Goal: Task Accomplishment & Management: Manage account settings

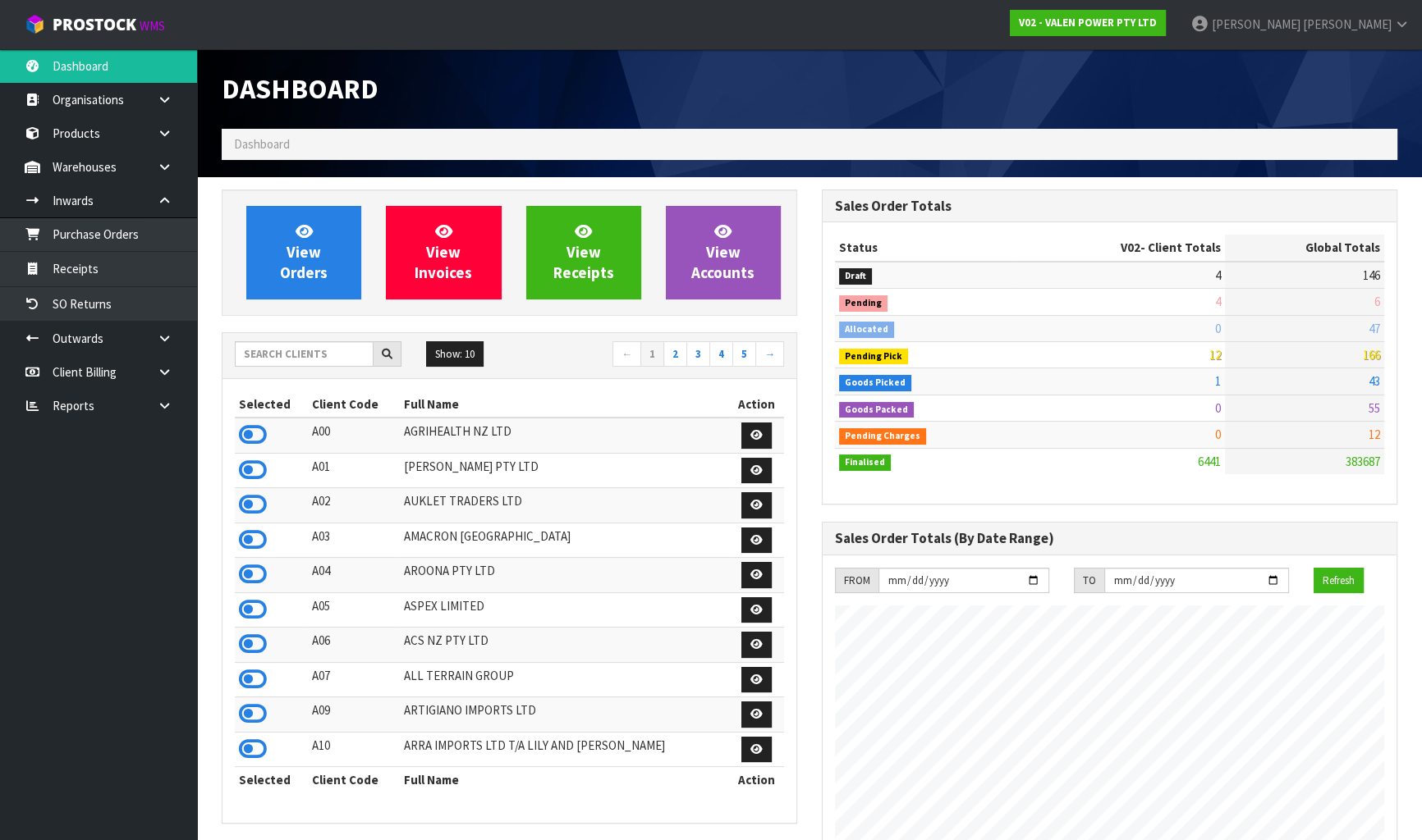
scroll to position [1293, 599]
click at [279, 359] on input "text" at bounding box center [304, 354] width 139 height 26
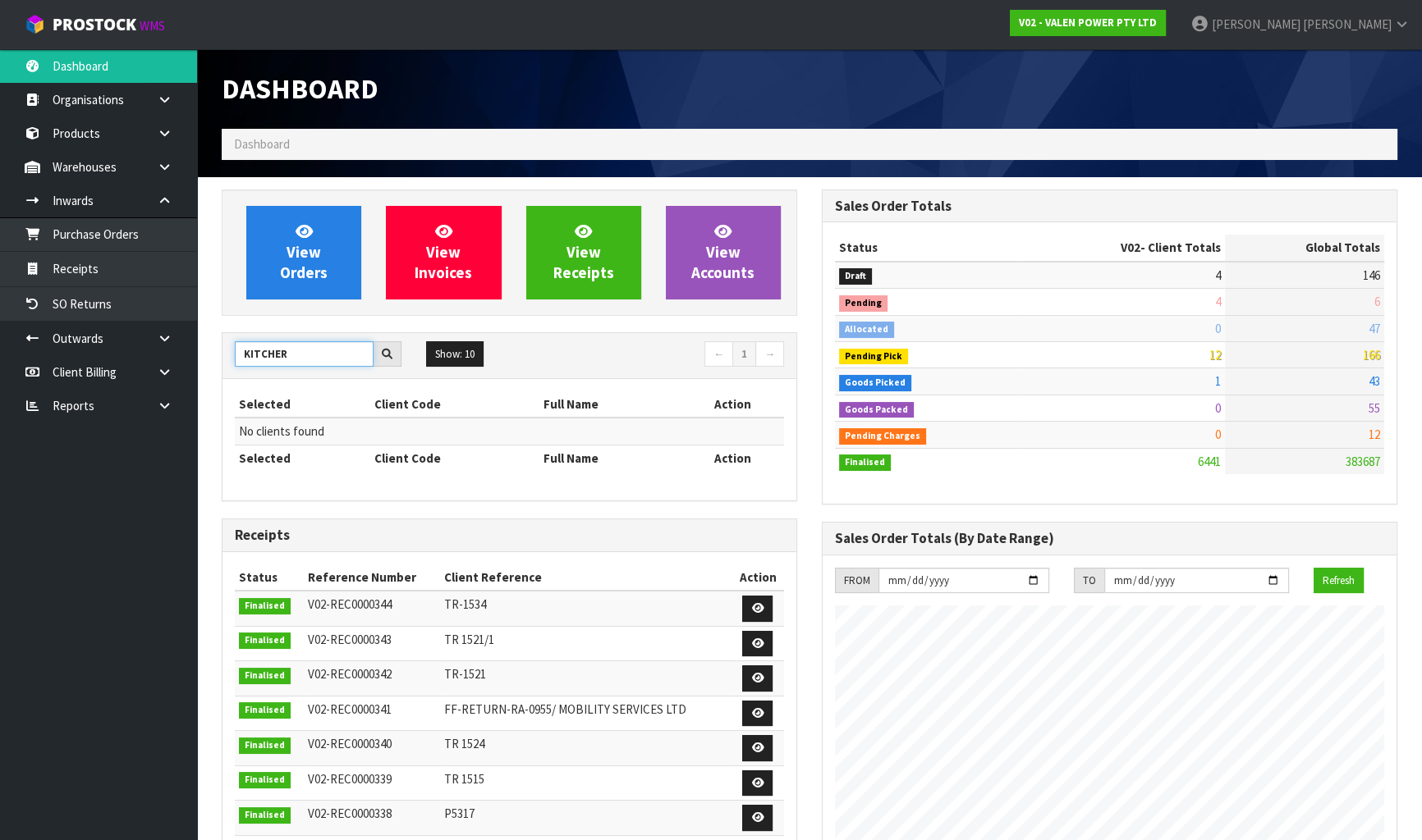
type input "KITCHE"
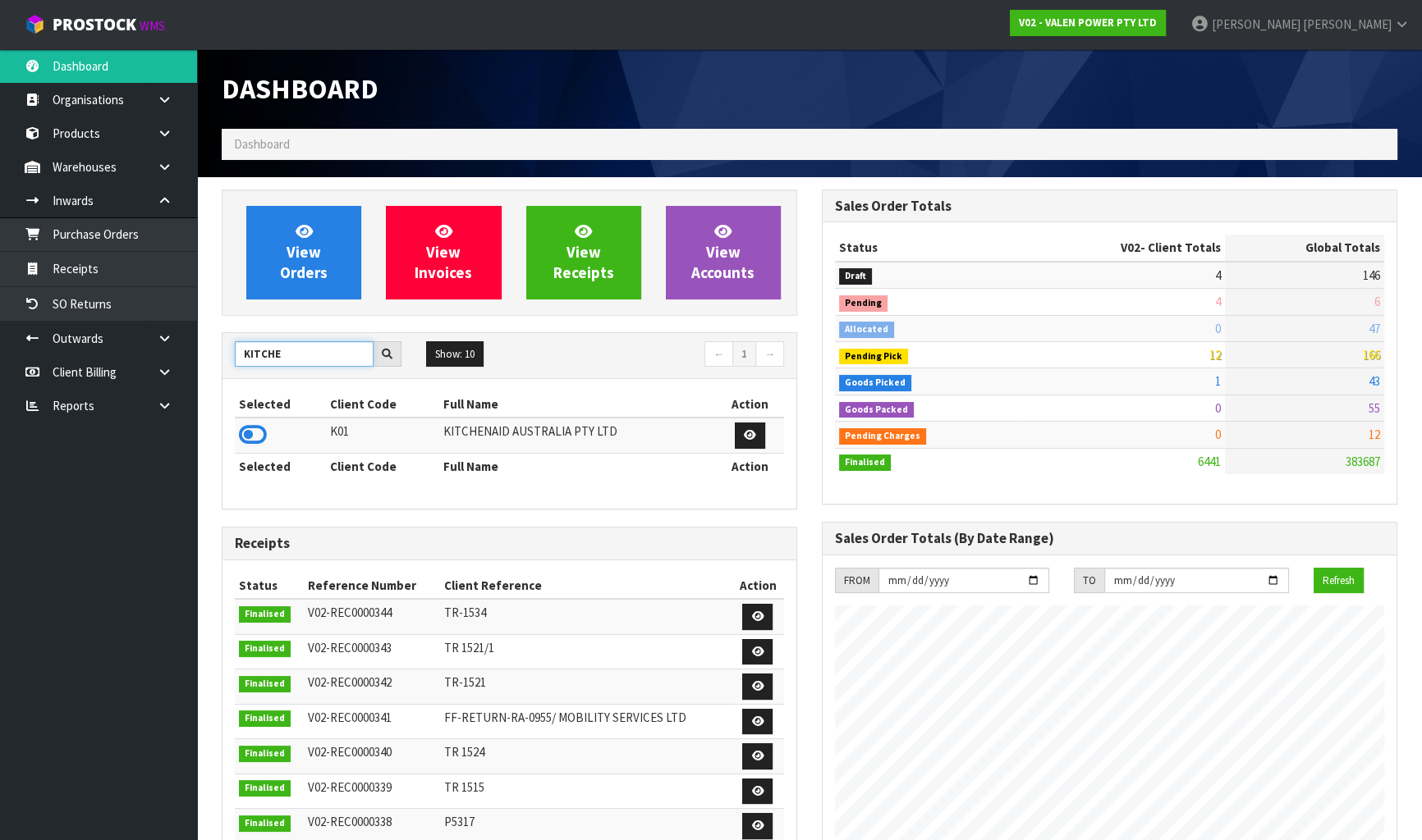
drag, startPoint x: 281, startPoint y: 352, endPoint x: 227, endPoint y: 353, distance: 54.0
click at [227, 353] on div "KITCHE" at bounding box center [318, 354] width 191 height 26
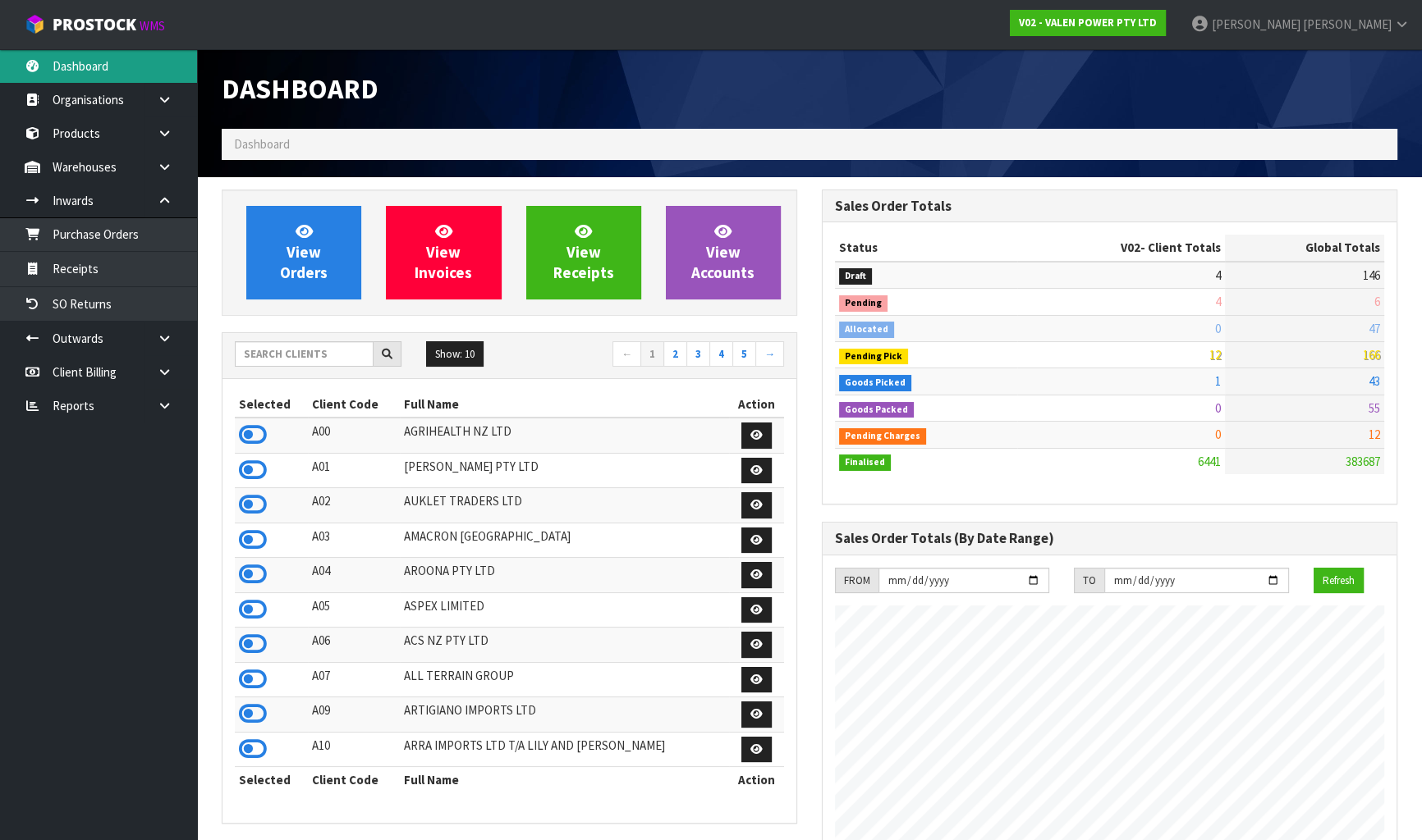
click at [105, 75] on link "Dashboard" at bounding box center [99, 66] width 197 height 34
click at [299, 342] on input "text" at bounding box center [304, 354] width 139 height 26
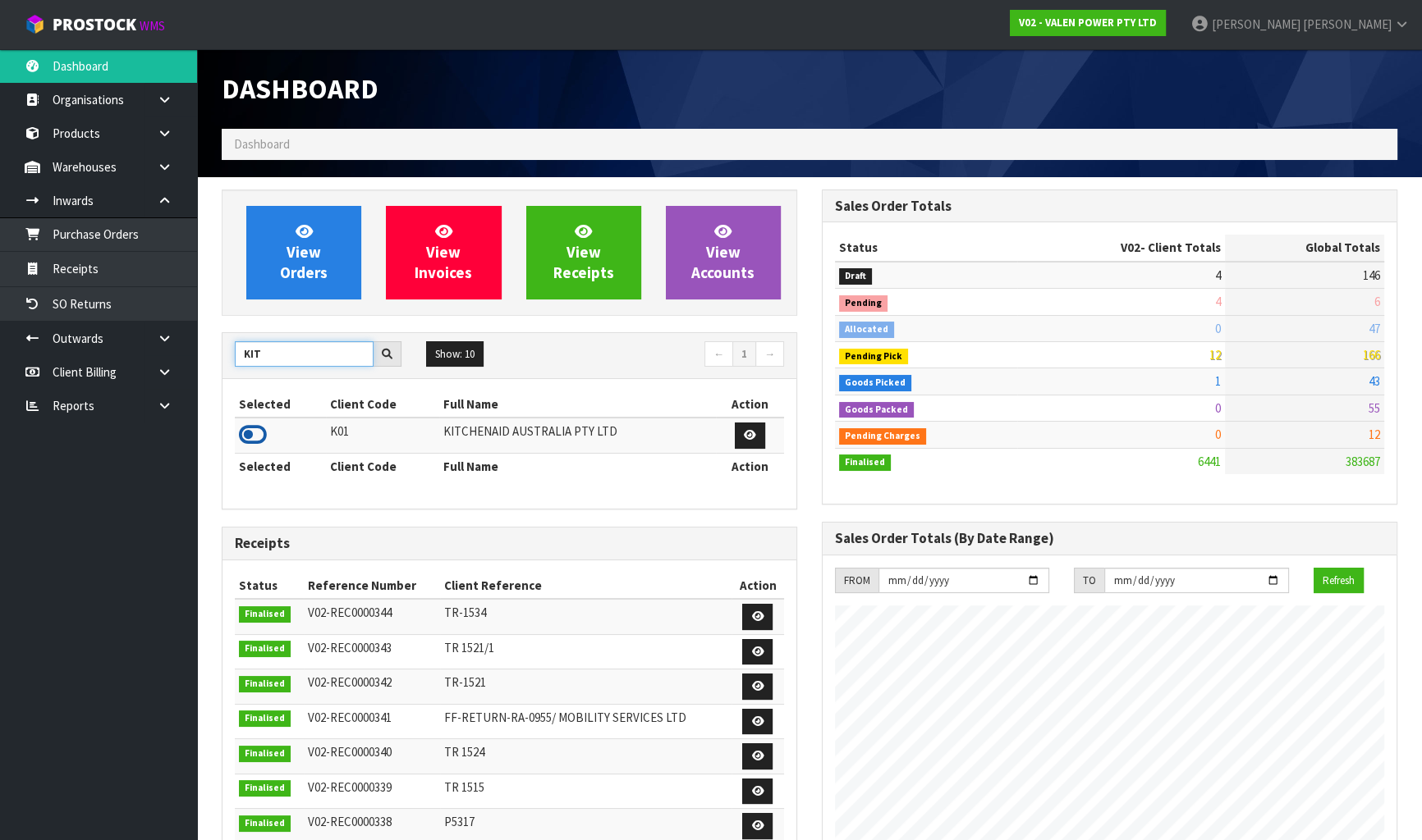
type input "KIT"
click at [256, 432] on icon at bounding box center [253, 435] width 28 height 25
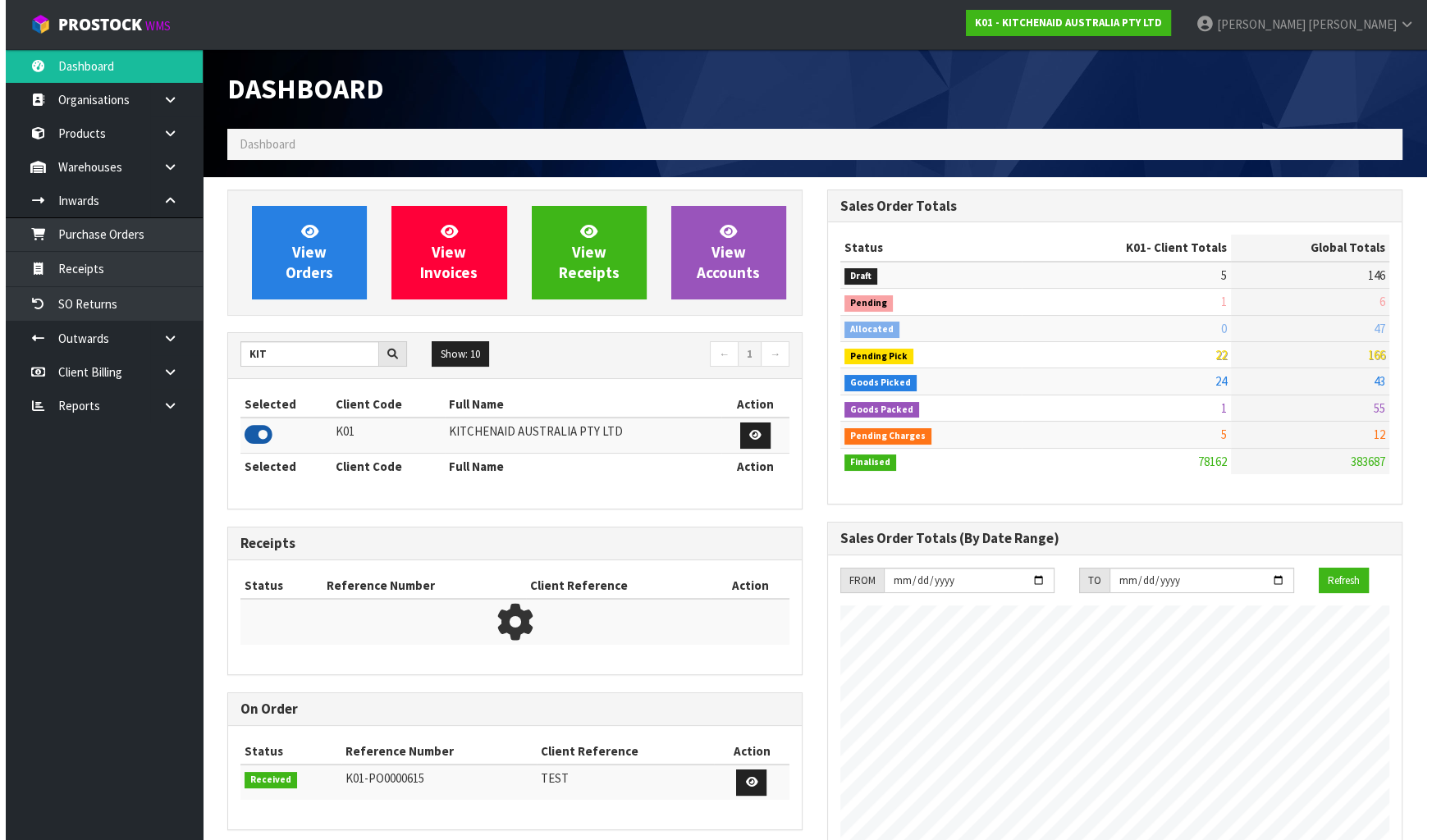
scroll to position [1241, 599]
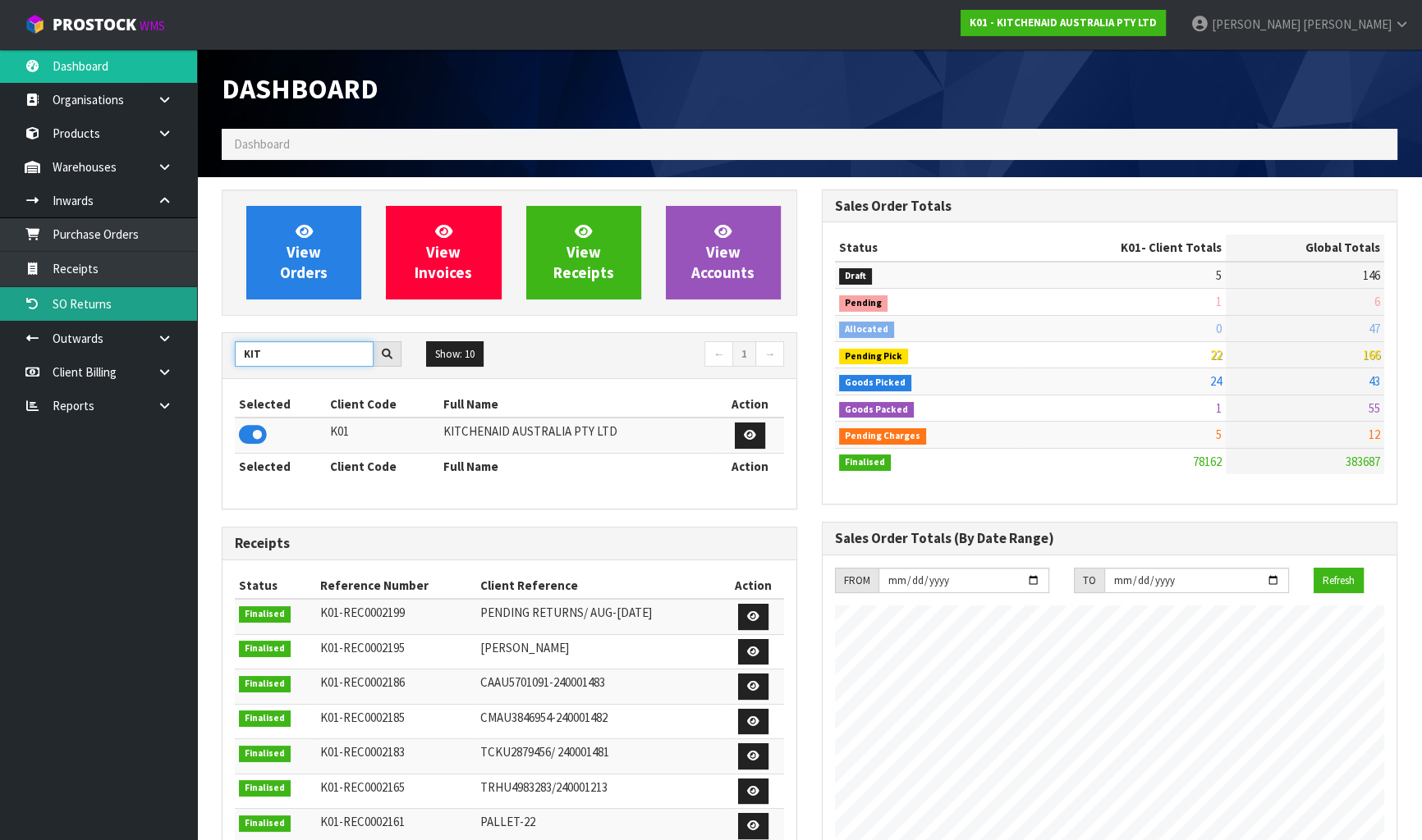
drag, startPoint x: 276, startPoint y: 351, endPoint x: 7, endPoint y: 312, distance: 271.8
click at [7, 312] on body "Toggle navigation ProStock WMS K01 - KITCHENAID AUSTRALIA PTY LTD [PERSON_NAME]…" at bounding box center [711, 420] width 1422 height 840
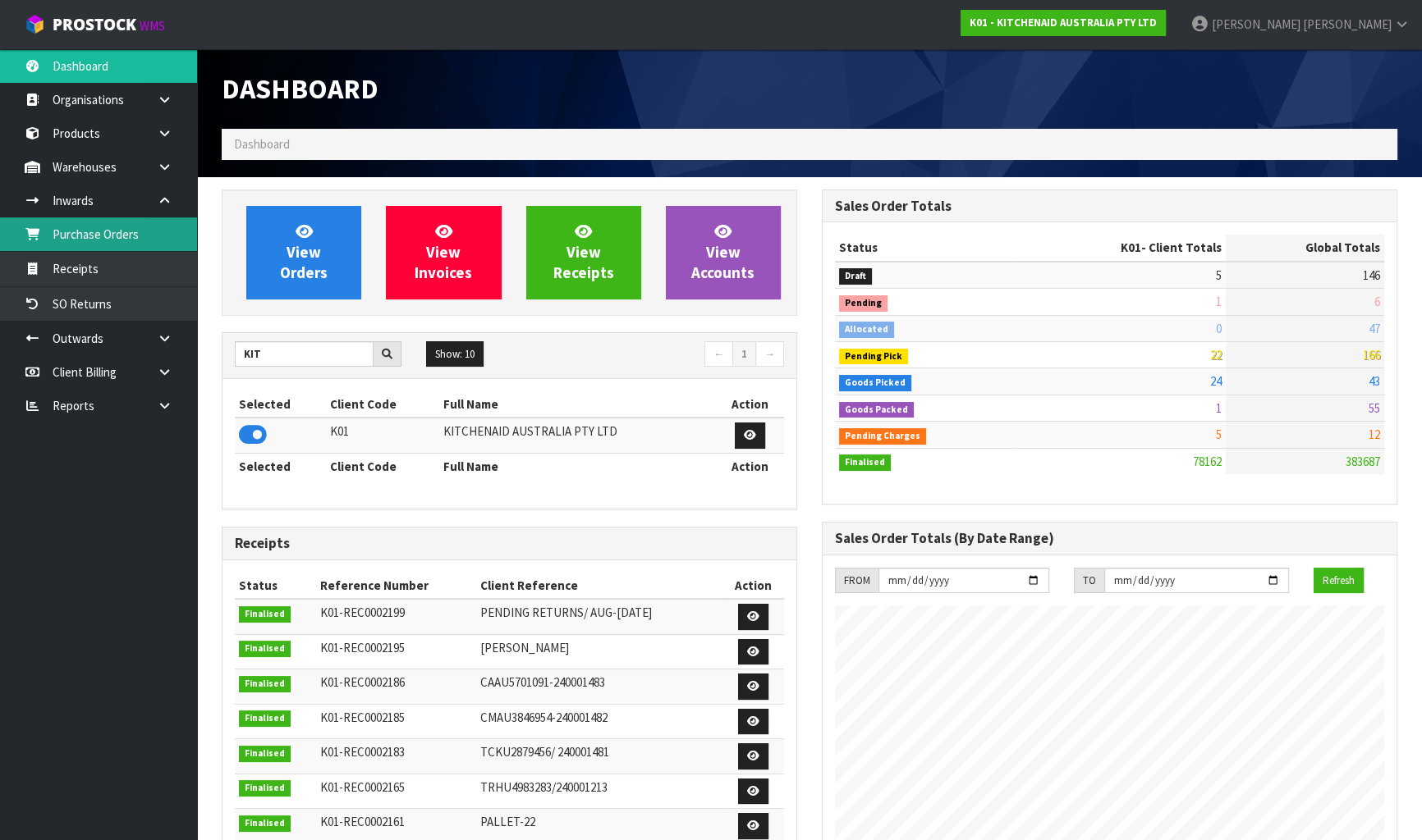
click at [77, 231] on link "Purchase Orders" at bounding box center [99, 234] width 197 height 34
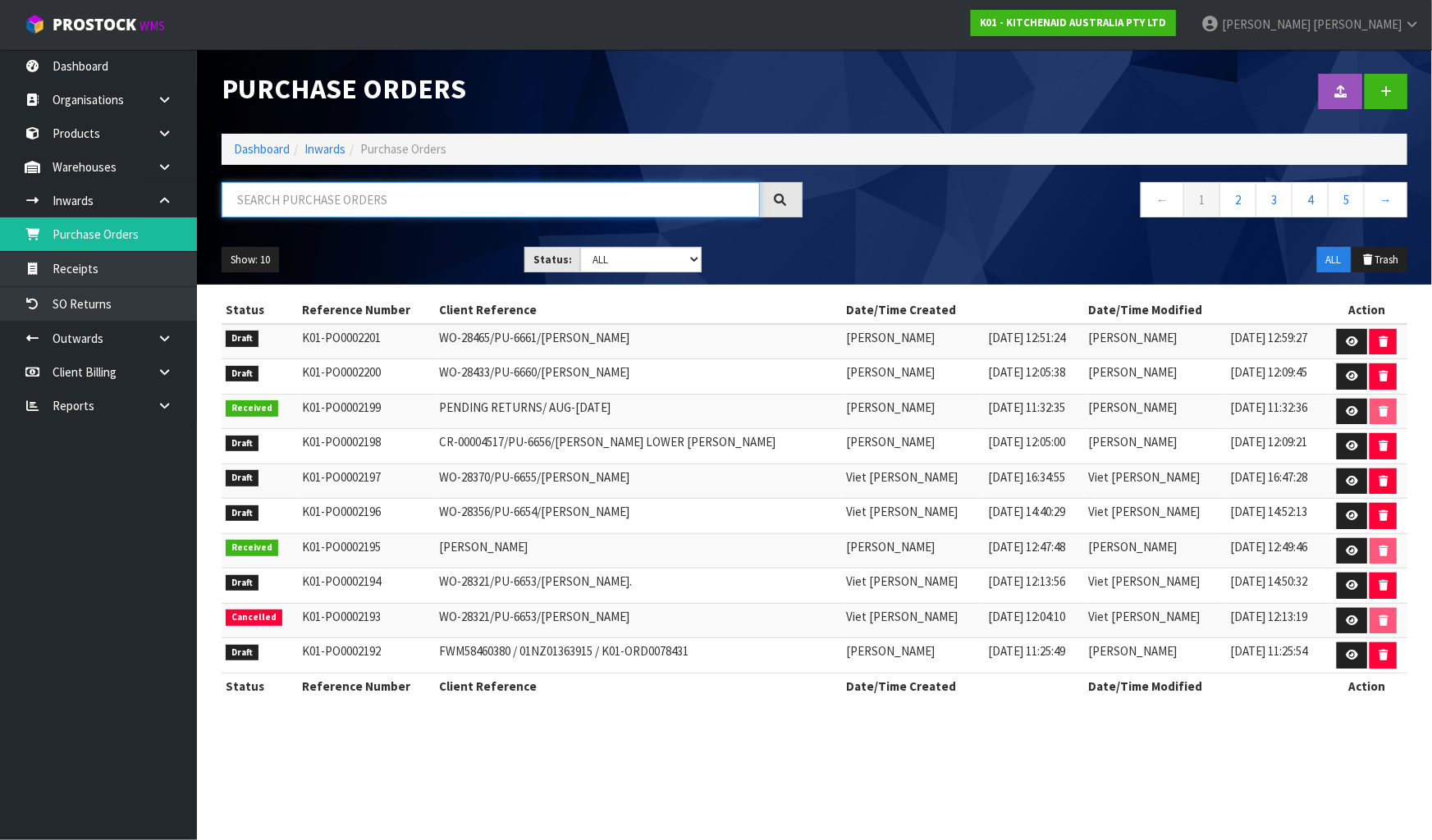
click at [456, 194] on input "text" at bounding box center [491, 200] width 539 height 36
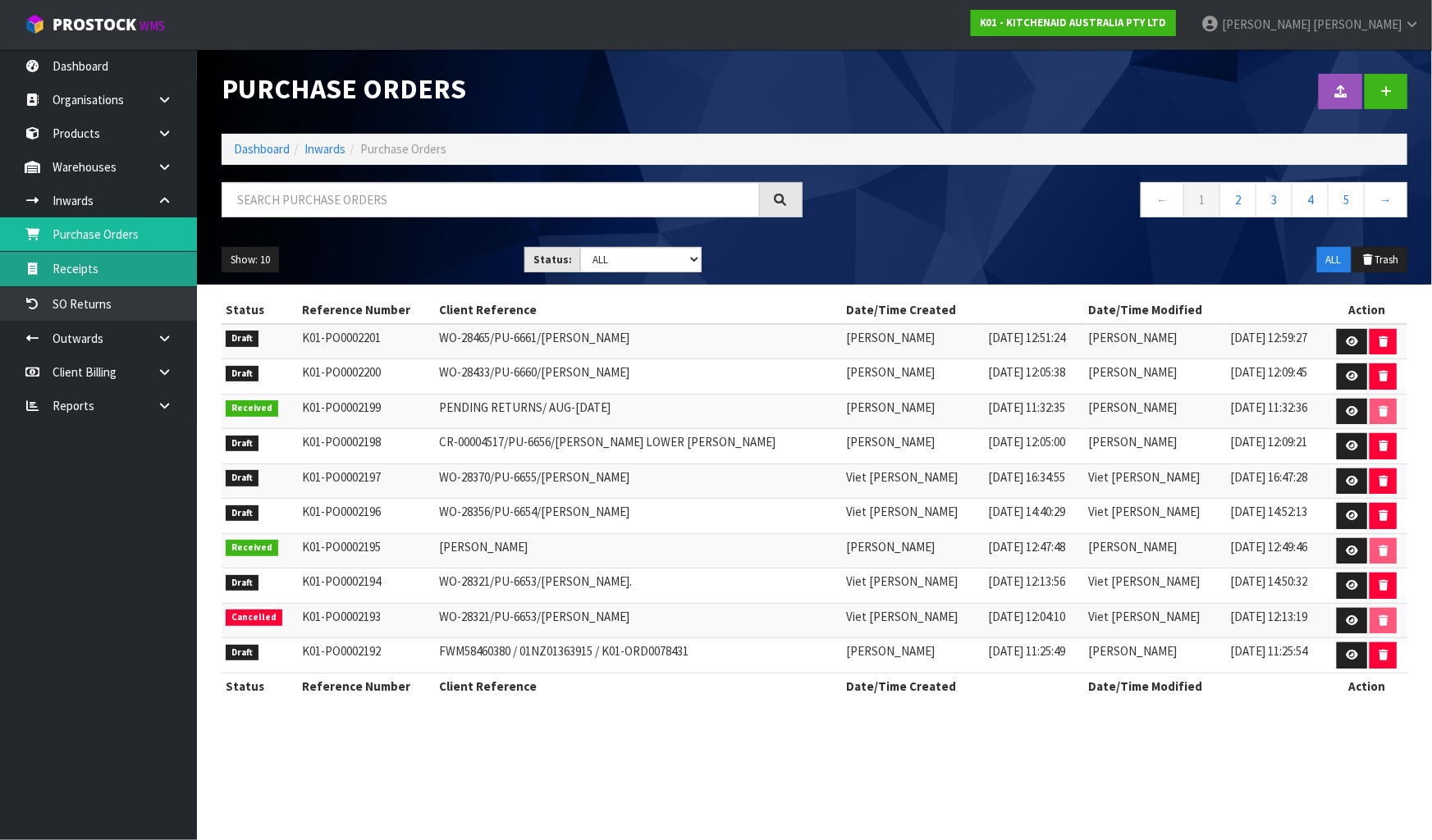
click at [142, 269] on link "Receipts" at bounding box center [99, 268] width 197 height 34
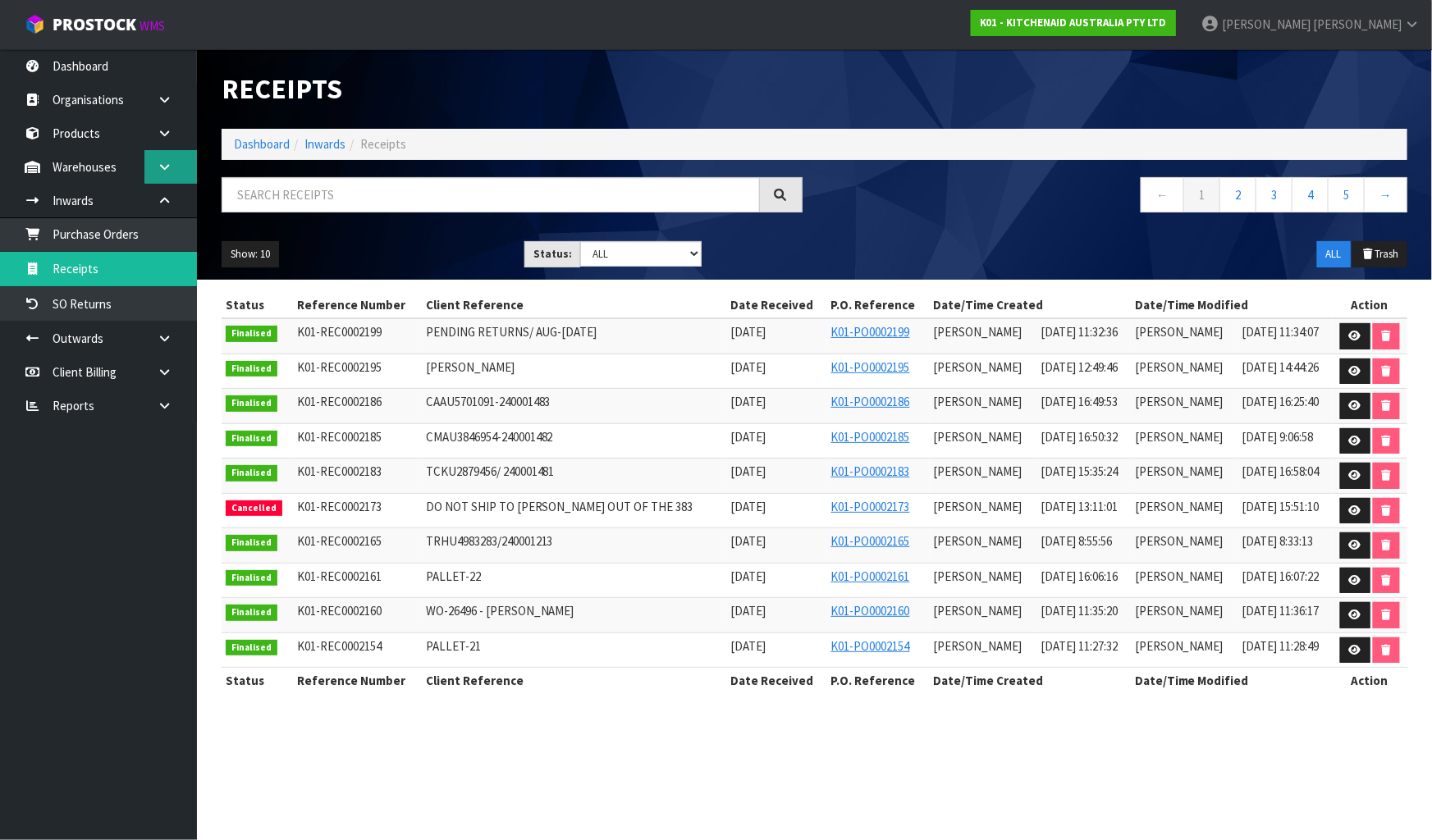
click at [163, 172] on icon at bounding box center [164, 166] width 16 height 12
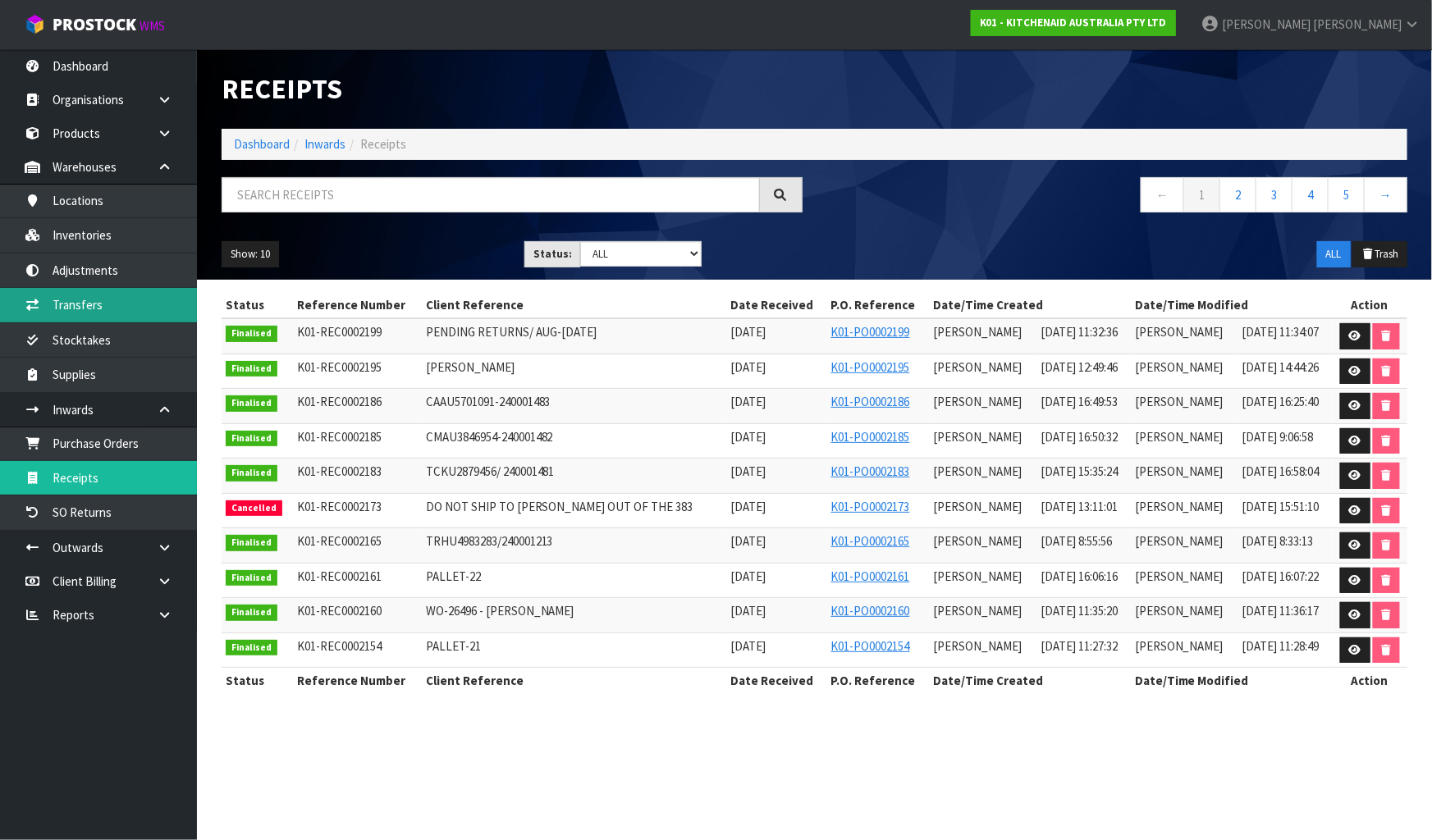
click at [98, 293] on link "Transfers" at bounding box center [99, 304] width 197 height 34
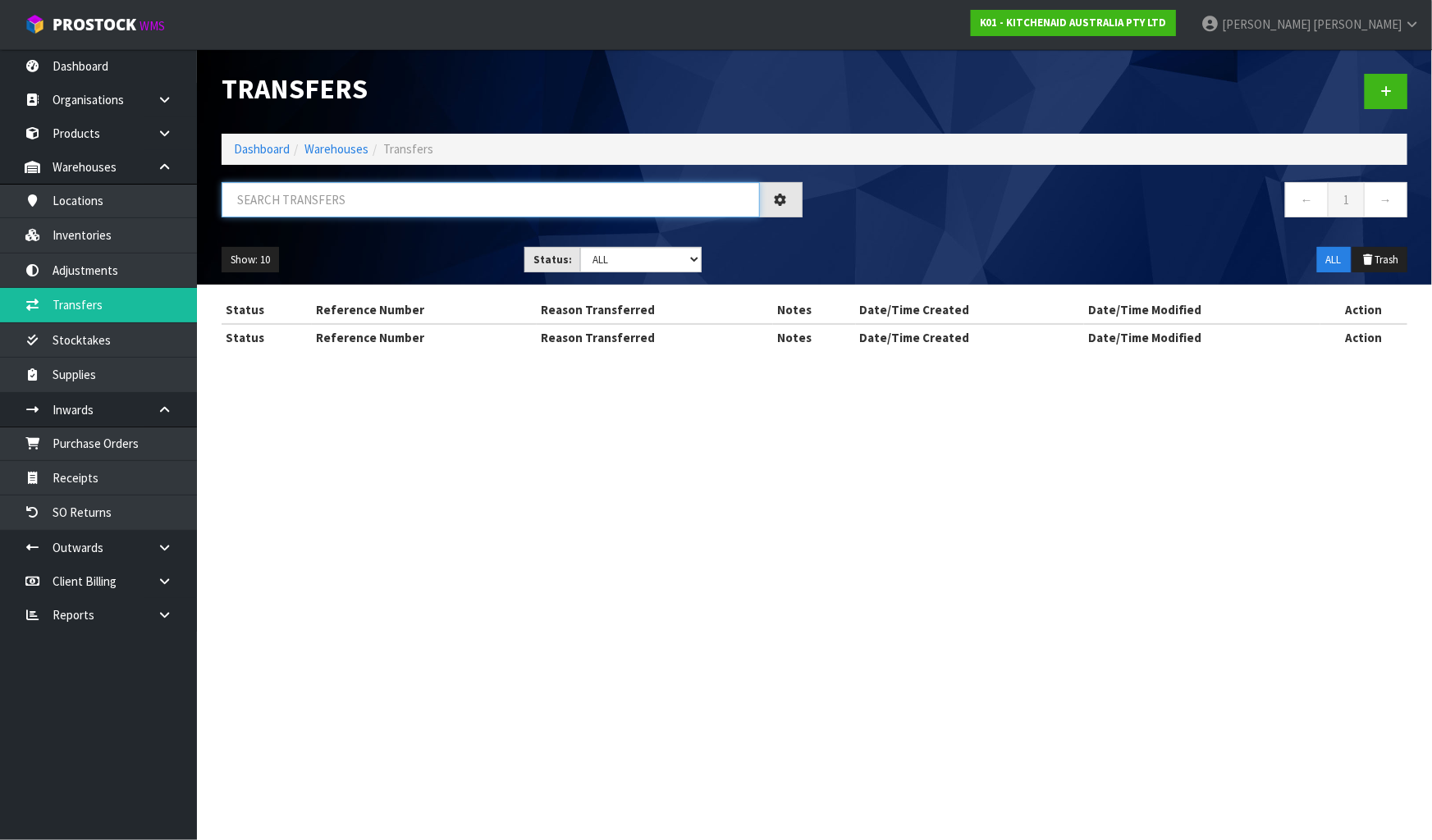
click at [271, 193] on input "text" at bounding box center [491, 200] width 539 height 36
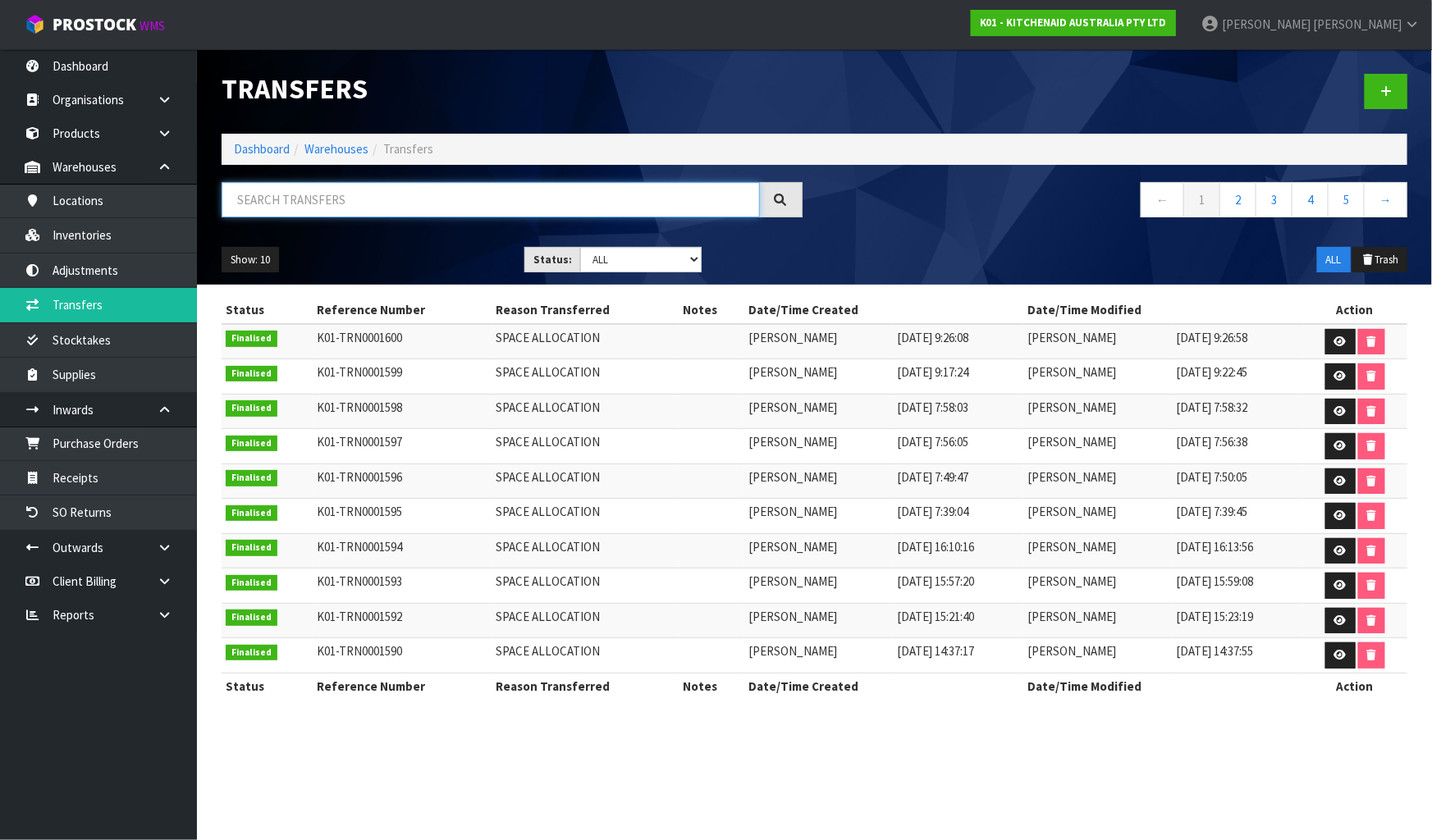
paste input "5KFC3616AER"
type input "5KFC3616AER"
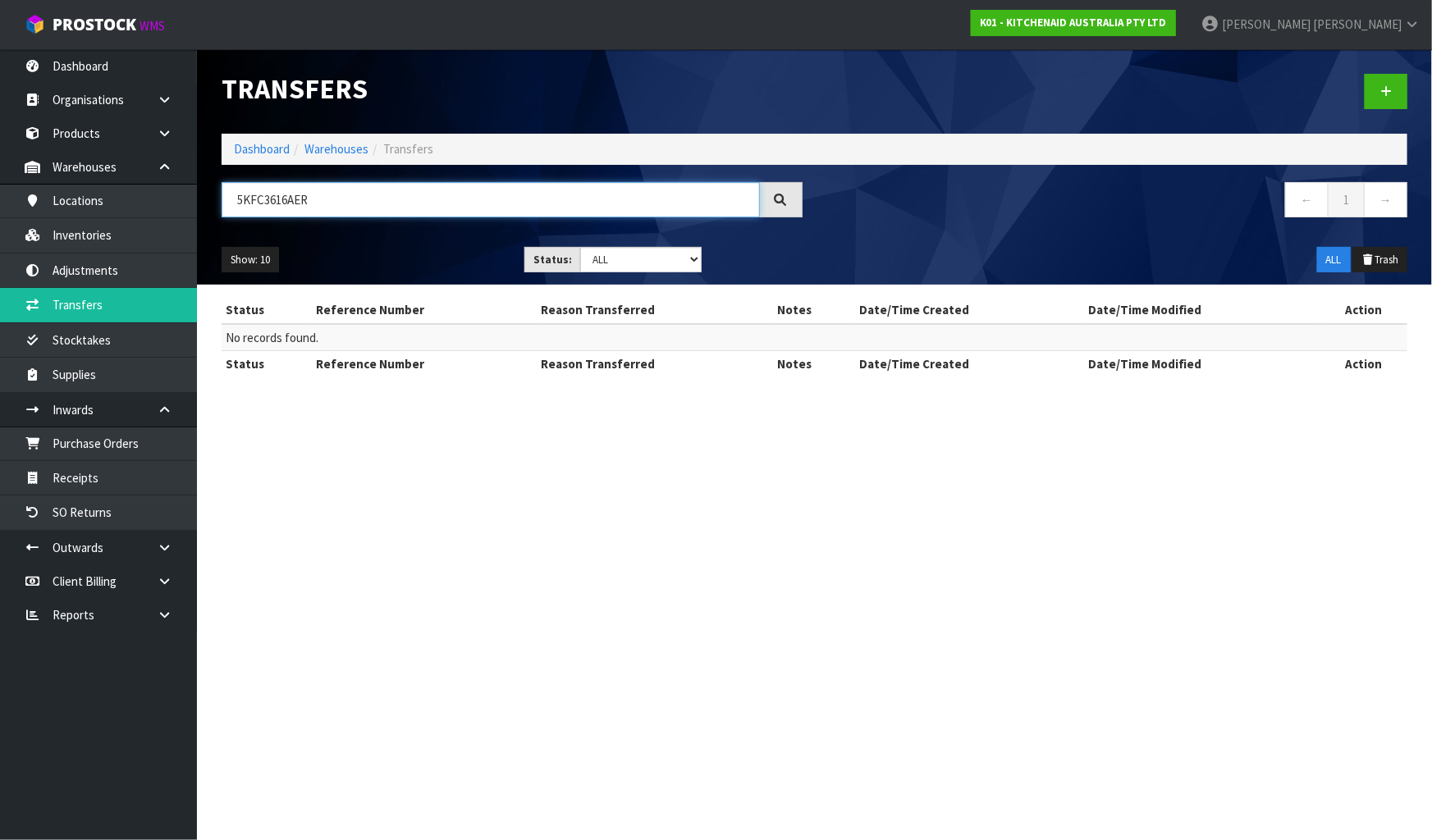
drag, startPoint x: 360, startPoint y: 195, endPoint x: 226, endPoint y: 194, distance: 134.0
click at [226, 194] on input "5KFC3616AER" at bounding box center [491, 200] width 539 height 36
drag, startPoint x: 320, startPoint y: 203, endPoint x: 180, endPoint y: 205, distance: 140.0
click at [180, 205] on body "Toggle navigation ProStock WMS K01 - KITCHENAID AUSTRALIA PTY LTD [PERSON_NAME]…" at bounding box center [716, 420] width 1432 height 840
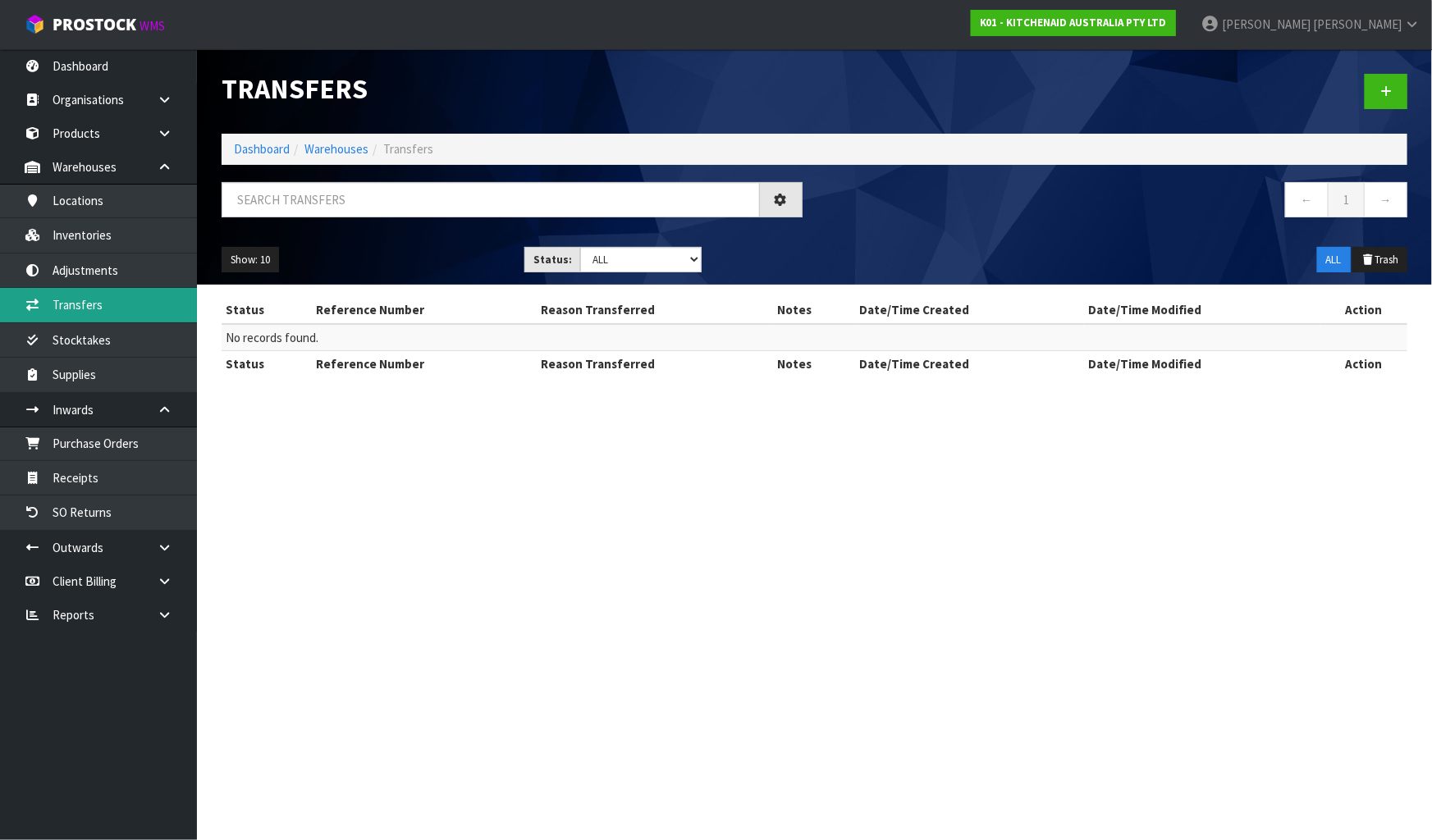
click at [129, 304] on link "Transfers" at bounding box center [99, 304] width 197 height 34
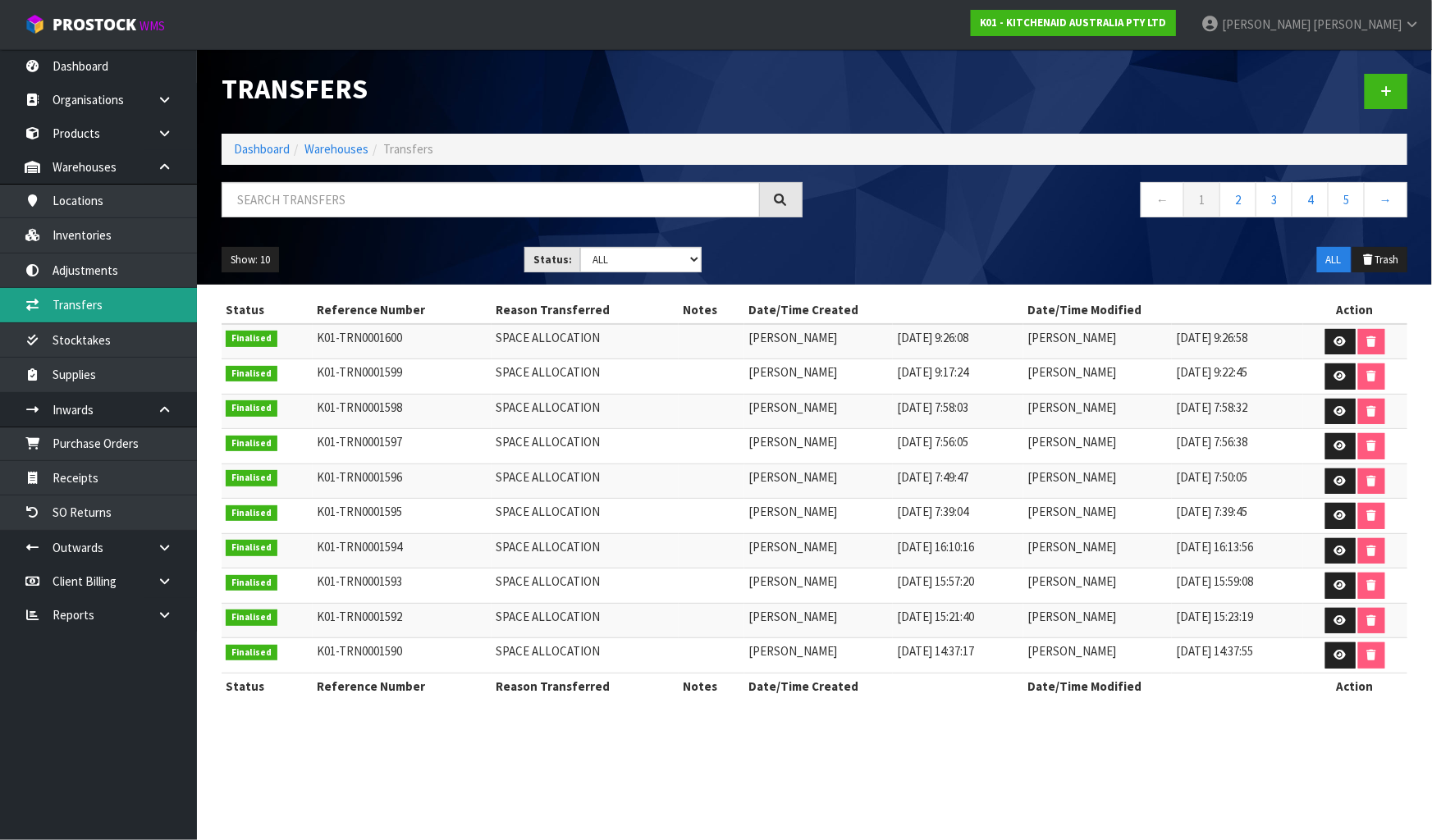
click at [106, 309] on link "Transfers" at bounding box center [99, 304] width 197 height 34
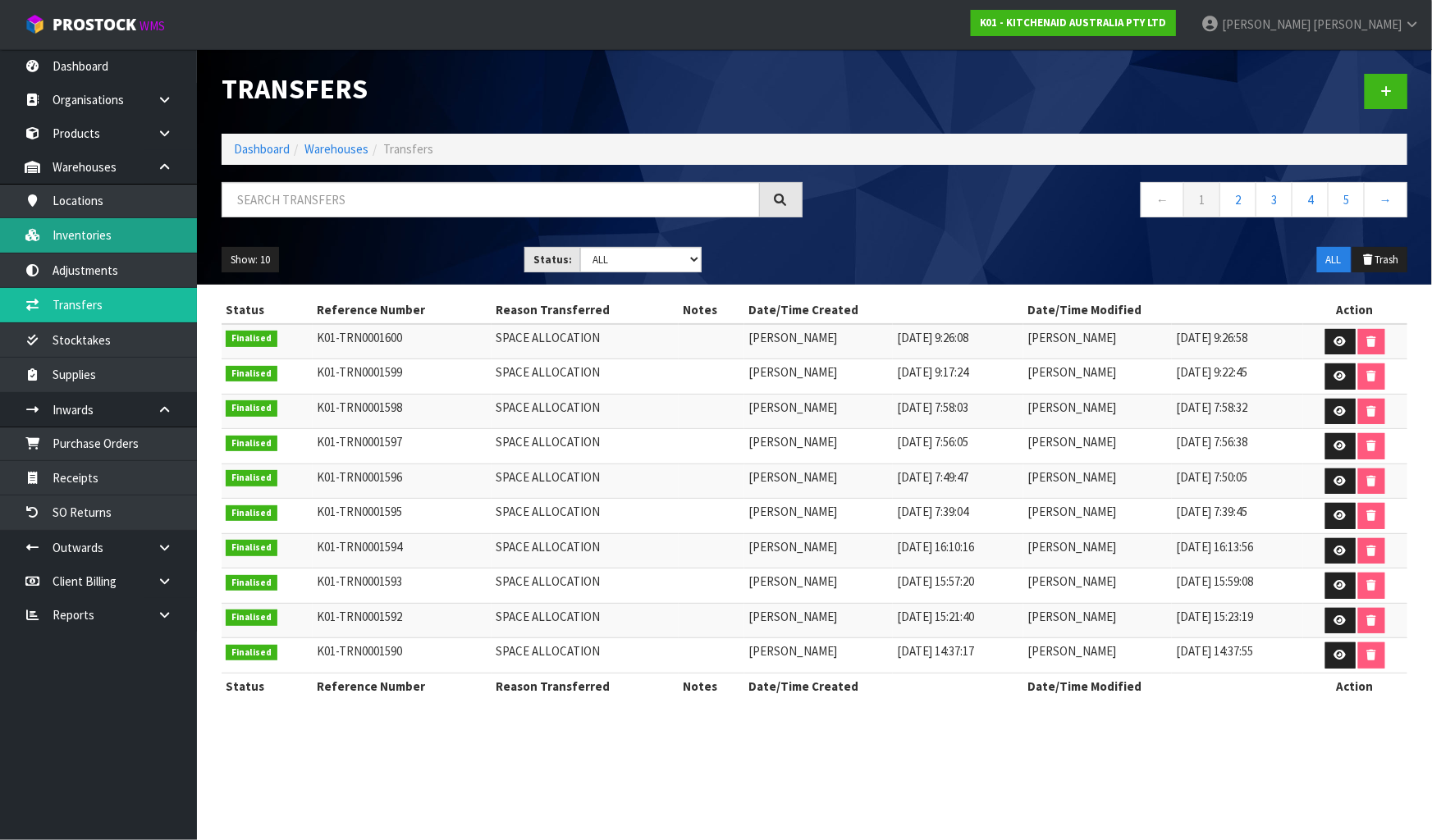
click at [85, 241] on link "Inventories" at bounding box center [99, 235] width 197 height 34
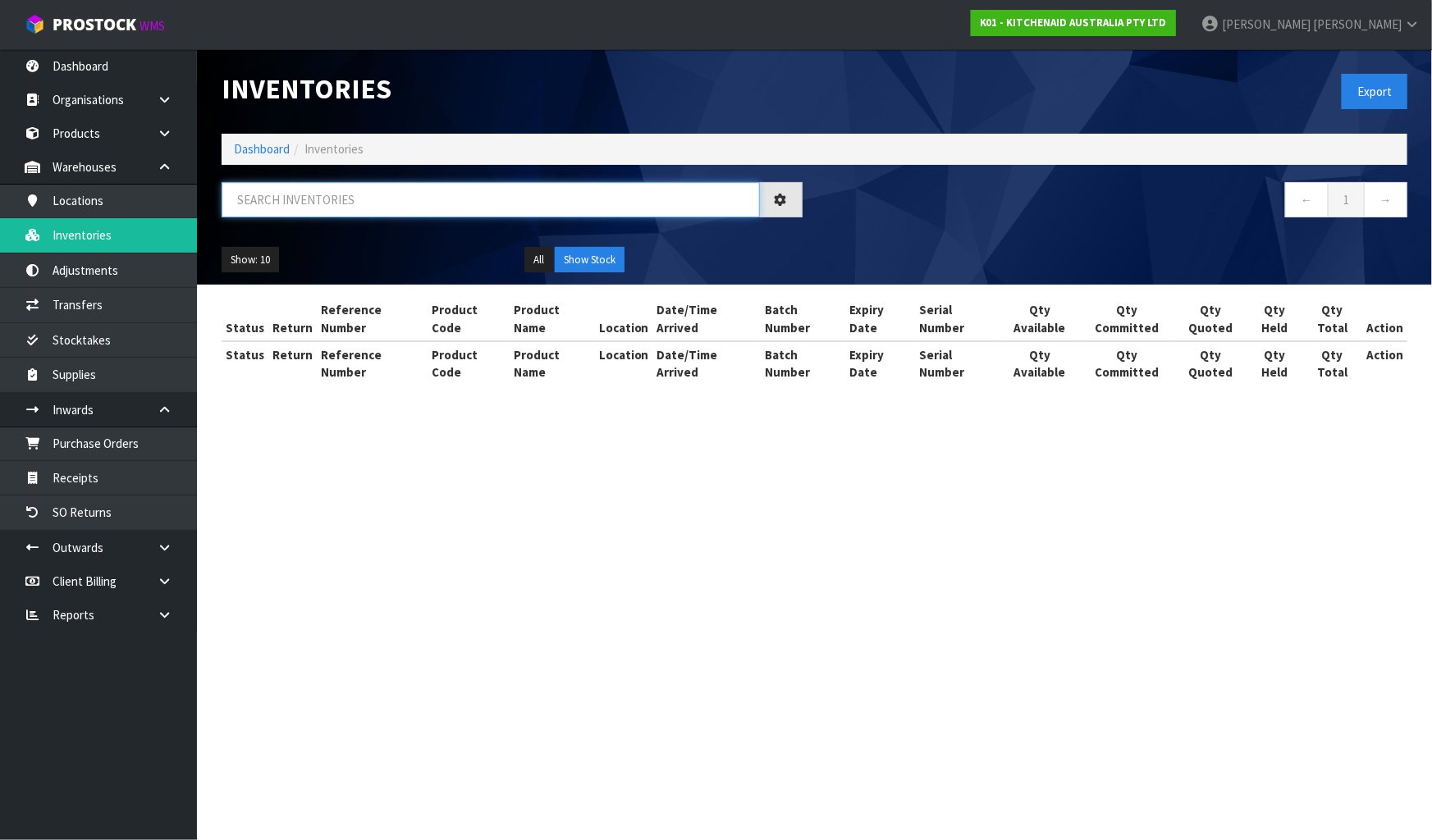
click at [309, 197] on input "text" at bounding box center [491, 200] width 539 height 36
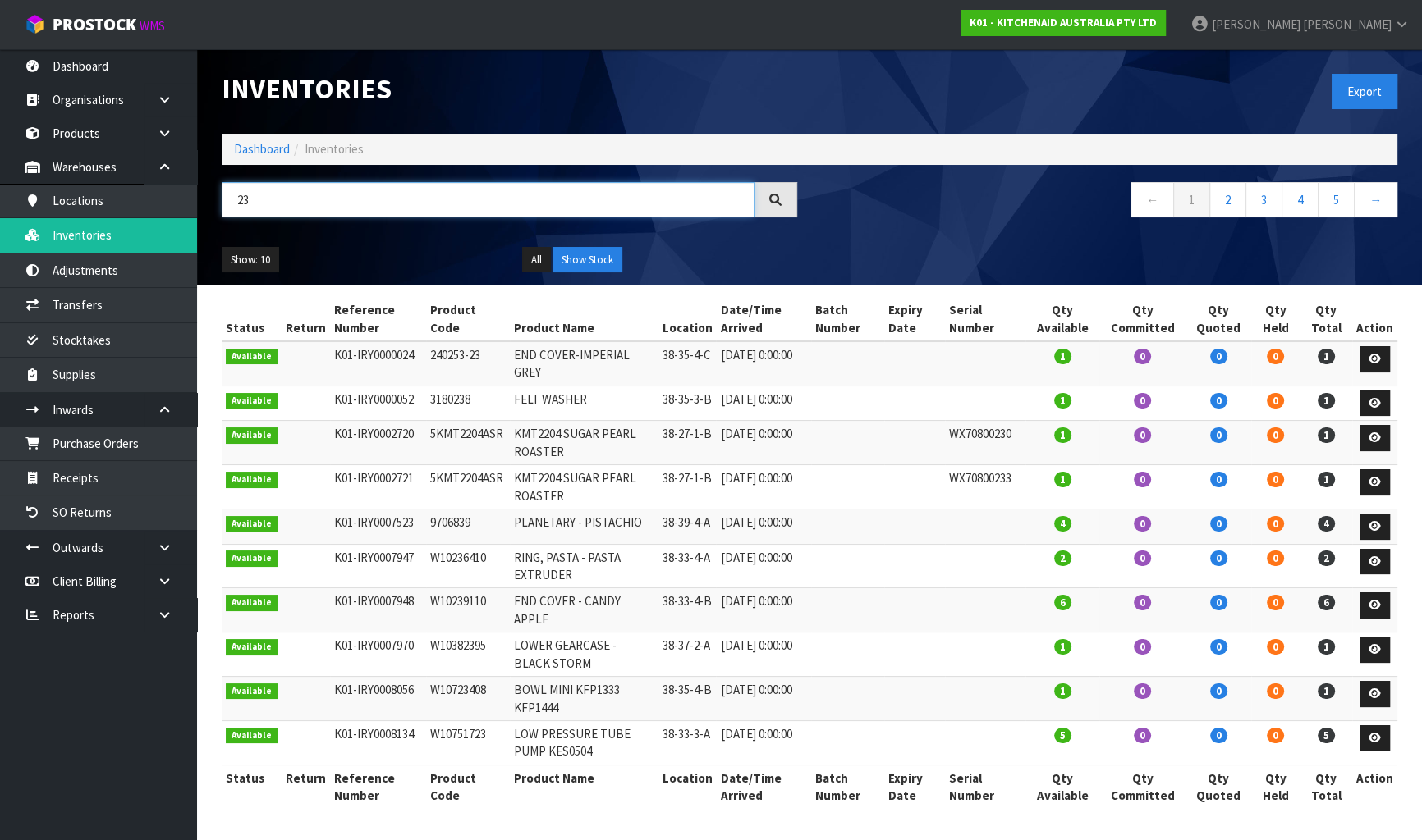
type input "2"
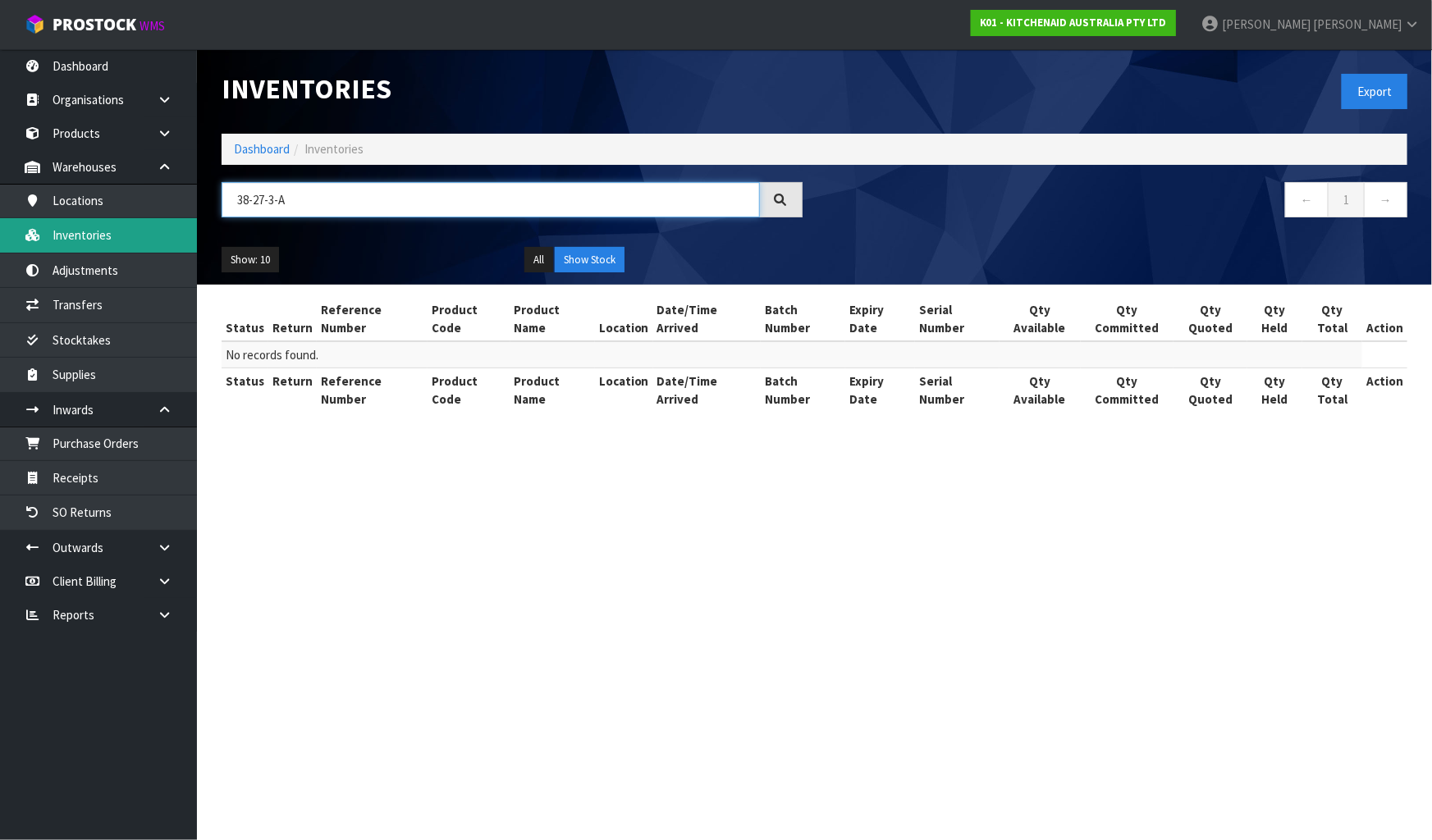
drag, startPoint x: 312, startPoint y: 205, endPoint x: 180, endPoint y: 223, distance: 133.2
click at [180, 223] on body "Toggle navigation ProStock WMS K01 - KITCHENAID AUSTRALIA PTY LTD [PERSON_NAME]…" at bounding box center [716, 420] width 1432 height 840
type input "38-27-3-A"
click at [180, 223] on link "Inventories" at bounding box center [99, 235] width 197 height 34
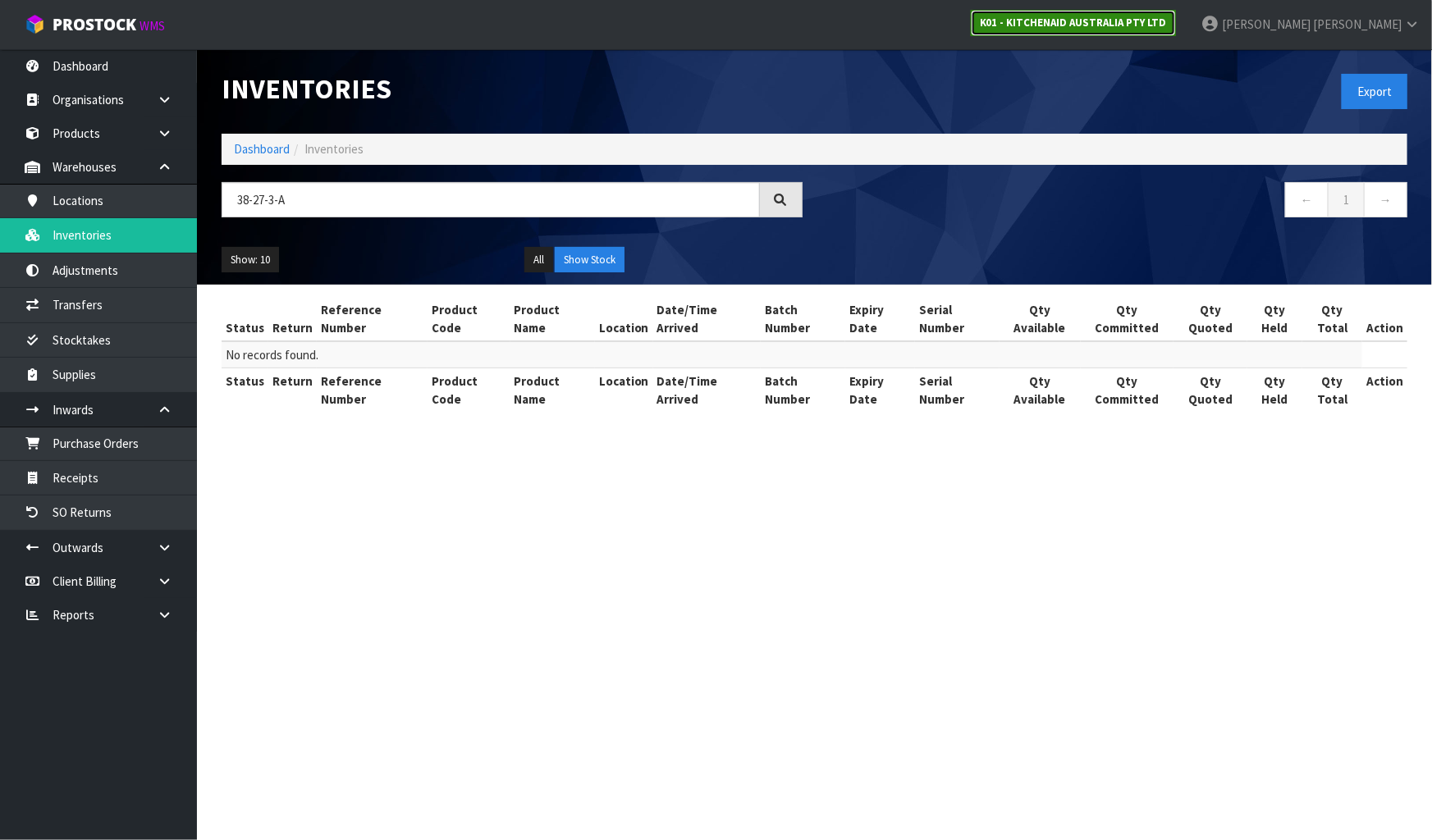
click at [1167, 26] on strong "K01 - KITCHENAID AUSTRALIA PTY LTD" at bounding box center [1073, 22] width 187 height 14
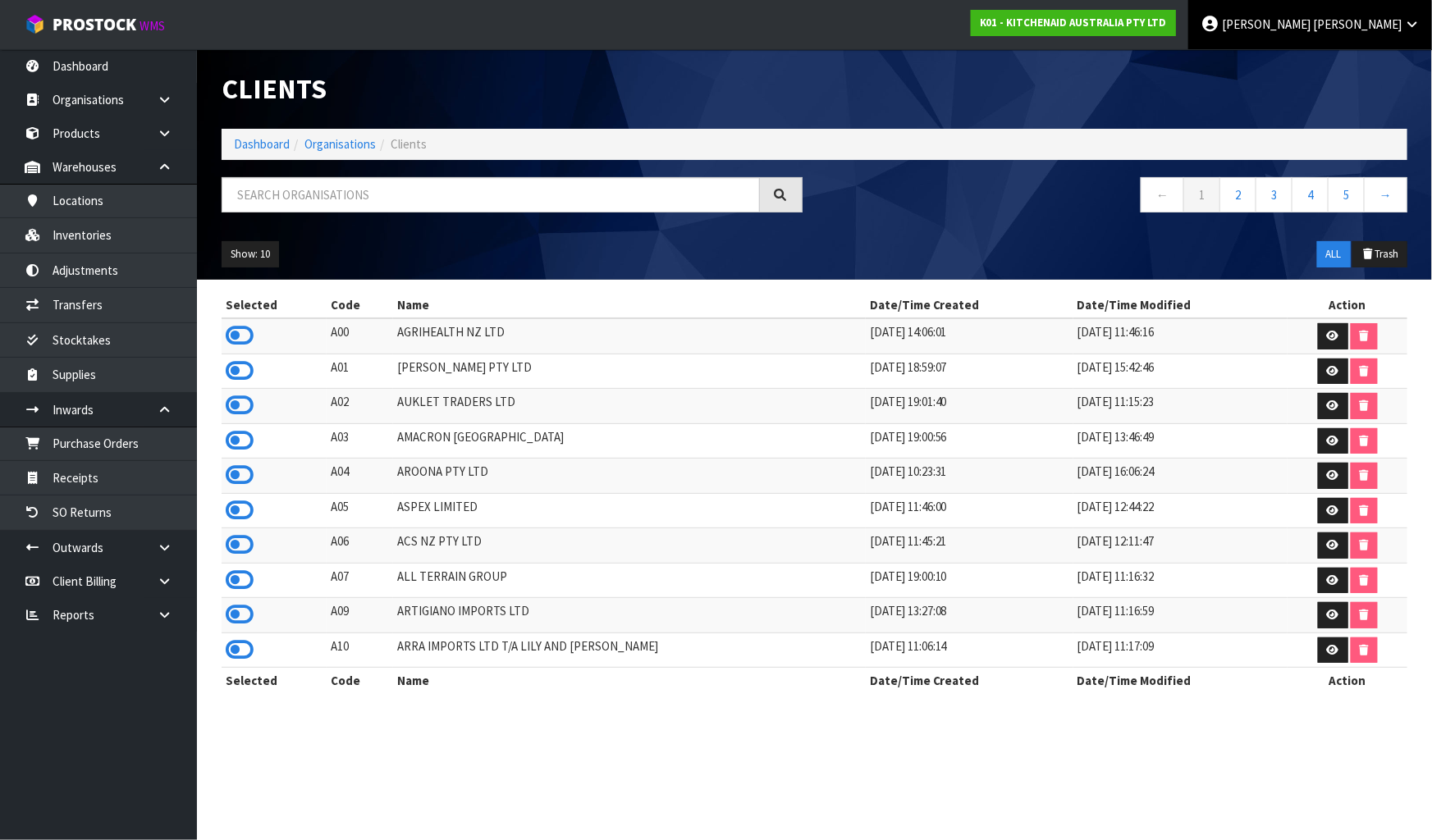
click at [1311, 27] on span "[PERSON_NAME]" at bounding box center [1266, 24] width 89 height 16
click at [1317, 64] on link "Logout" at bounding box center [1366, 65] width 130 height 22
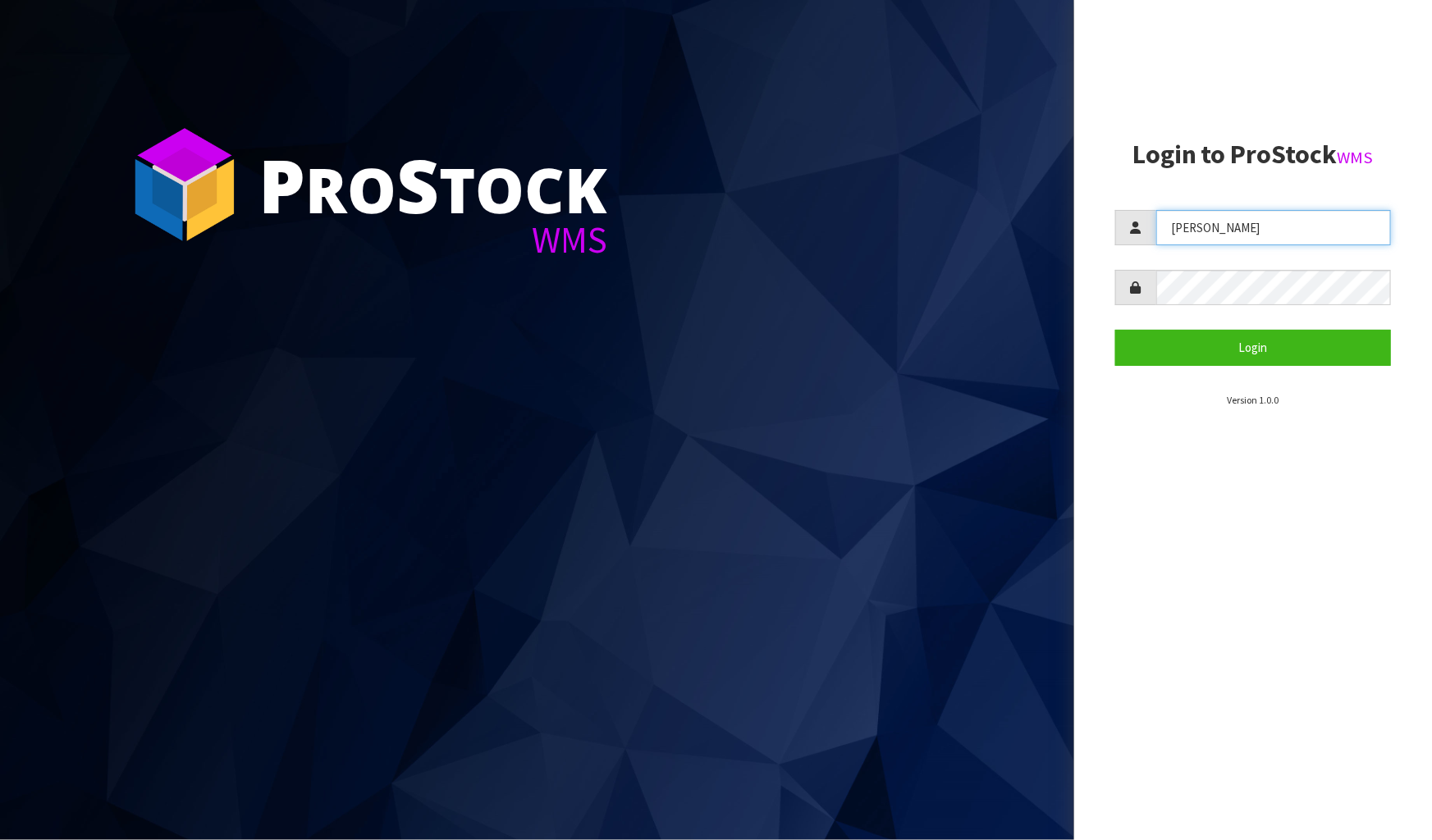
click at [1258, 230] on input "[PERSON_NAME]" at bounding box center [1273, 227] width 235 height 36
type input "[PERSON_NAME]"
click at [1223, 341] on button "Login" at bounding box center [1253, 347] width 276 height 36
